Goal: Find specific page/section: Find specific page/section

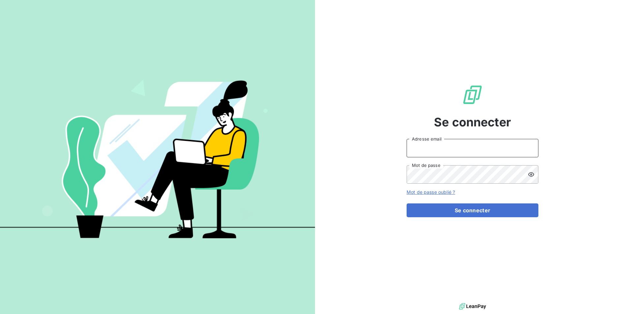
click at [493, 152] on input "Adresse email" at bounding box center [472, 148] width 132 height 18
type input "E"
type input "[EMAIL_ADDRESS][PERSON_NAME][DOMAIN_NAME]"
click at [406, 204] on button "Se connecter" at bounding box center [472, 211] width 132 height 14
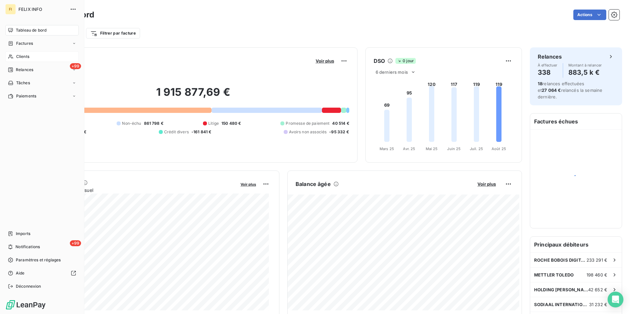
click at [23, 55] on span "Clients" at bounding box center [22, 57] width 13 height 6
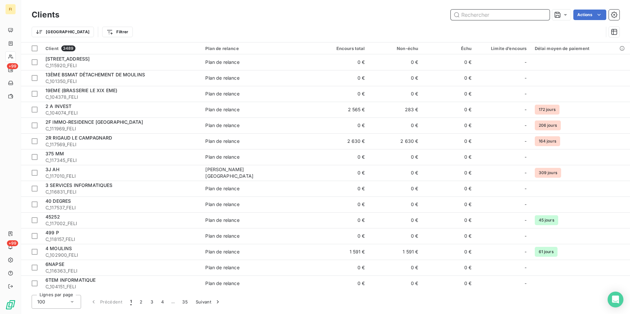
click at [493, 17] on input "text" at bounding box center [500, 15] width 99 height 11
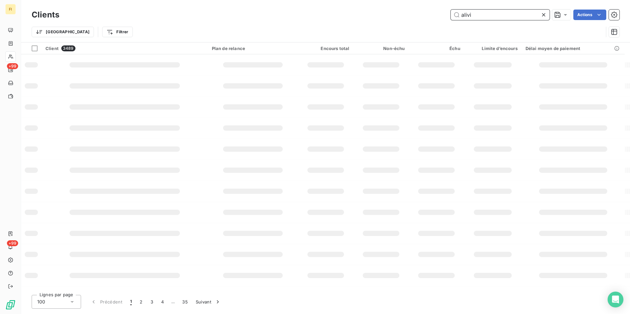
type input "alivi"
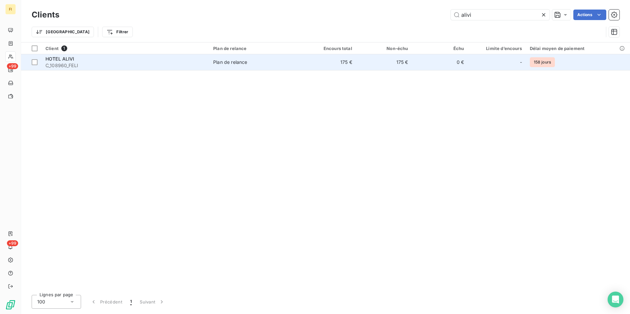
click at [411, 65] on td "175 €" at bounding box center [384, 62] width 56 height 16
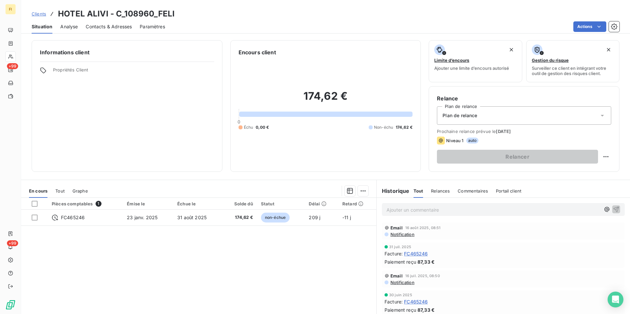
click at [40, 14] on span "Clients" at bounding box center [39, 13] width 14 height 5
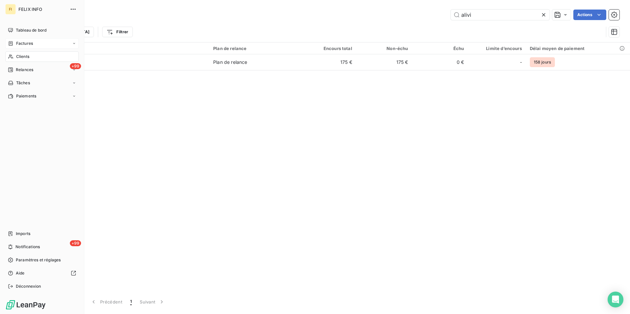
click at [21, 44] on span "Factures" at bounding box center [24, 44] width 17 height 6
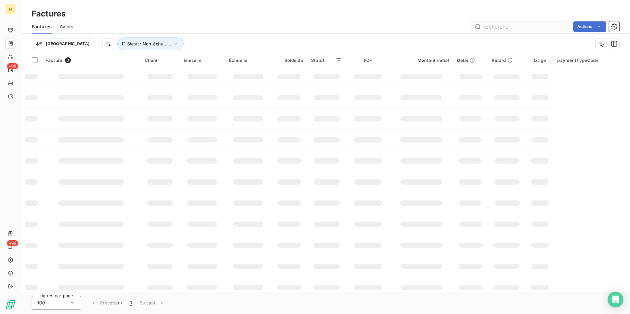
click at [482, 26] on input "text" at bounding box center [521, 26] width 99 height 11
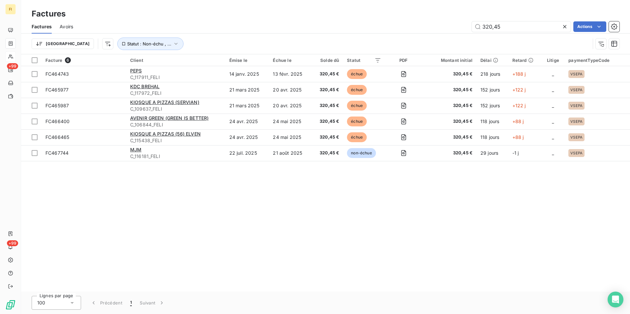
type input "320,45"
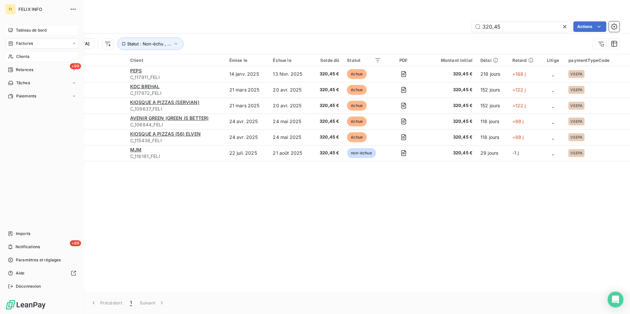
click at [42, 26] on div "Tableau de bord" at bounding box center [41, 30] width 73 height 11
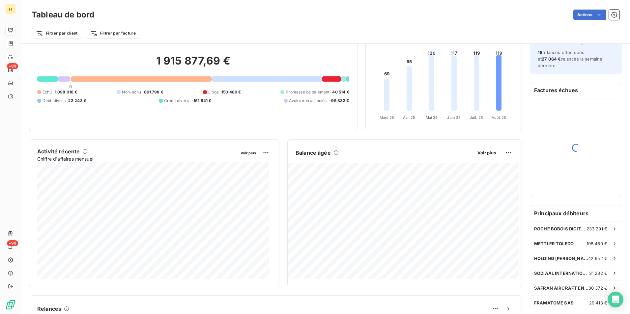
scroll to position [33, 0]
